Goal: Information Seeking & Learning: Learn about a topic

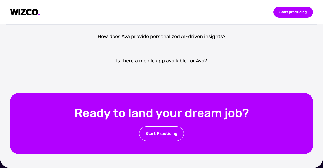
scroll to position [1049, 0]
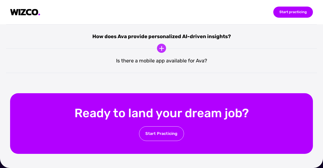
click at [133, 49] on div "How does Ava provide personalized AI-driven insights?" at bounding box center [161, 36] width 311 height 24
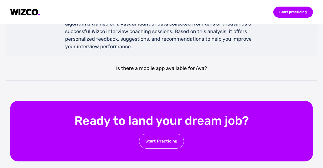
drag, startPoint x: 63, startPoint y: 110, endPoint x: 88, endPoint y: 104, distance: 25.4
click at [72, 56] on div "Ava analyzes your interview responses and behavior using advanced AI algorithms…" at bounding box center [161, 31] width 193 height 50
copy div "Ava"
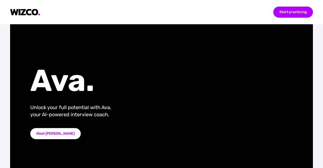
scroll to position [0, 0]
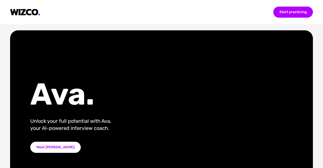
click at [23, 11] on img at bounding box center [25, 12] width 30 height 7
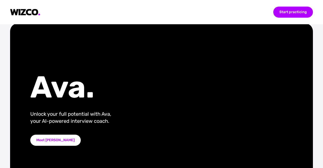
scroll to position [25, 0]
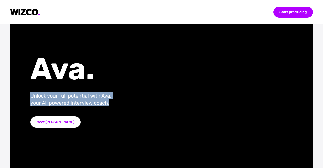
drag, startPoint x: 30, startPoint y: 95, endPoint x: 178, endPoint y: 90, distance: 148.0
click at [115, 103] on div "Unlock your full potential with Ava, your AI-powered interview coach." at bounding box center [114, 99] width 168 height 14
copy div "Unlock your full potential with Ava, your AI-powered interview coach."
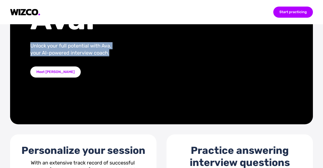
scroll to position [76, 0]
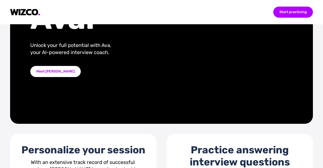
click at [51, 76] on div "Meet [PERSON_NAME]" at bounding box center [55, 71] width 50 height 11
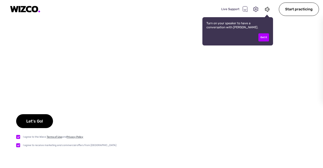
checkbox input "true"
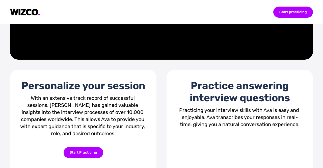
scroll to position [151, 0]
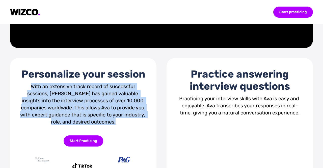
drag, startPoint x: 31, startPoint y: 87, endPoint x: 145, endPoint y: 144, distance: 127.5
click at [146, 145] on div "Personalize your session With an extensive track record of successful sessions,…" at bounding box center [83, 152] width 146 height 188
drag, startPoint x: 108, startPoint y: 125, endPoint x: 56, endPoint y: 100, distance: 57.8
click at [108, 125] on div "With an extensive track record of successful sessions, [PERSON_NAME] has gained…" at bounding box center [83, 104] width 126 height 42
click at [52, 97] on div "With an extensive track record of successful sessions, [PERSON_NAME] has gained…" at bounding box center [83, 104] width 126 height 42
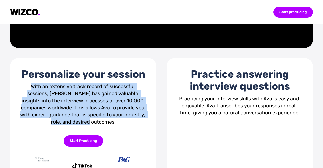
drag, startPoint x: 31, startPoint y: 86, endPoint x: 129, endPoint y: 125, distance: 105.8
click at [129, 125] on div "With an extensive track record of successful sessions, [PERSON_NAME] has gained…" at bounding box center [83, 104] width 126 height 42
copy div "With an extensive track record of successful sessions, [PERSON_NAME] has gained…"
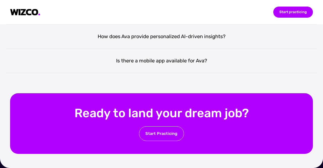
scroll to position [1099, 0]
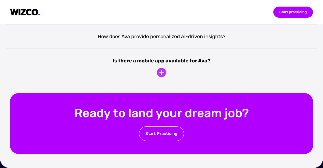
click at [138, 66] on div "Is there a mobile app available for Ava?" at bounding box center [161, 61] width 311 height 24
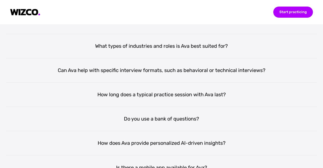
scroll to position [896, 0]
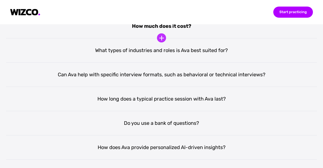
click at [167, 38] on div "How much does it cost?" at bounding box center [161, 26] width 311 height 24
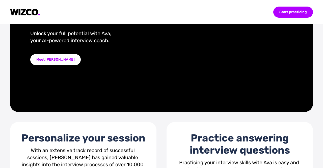
scroll to position [0, 0]
